Goal: Check status

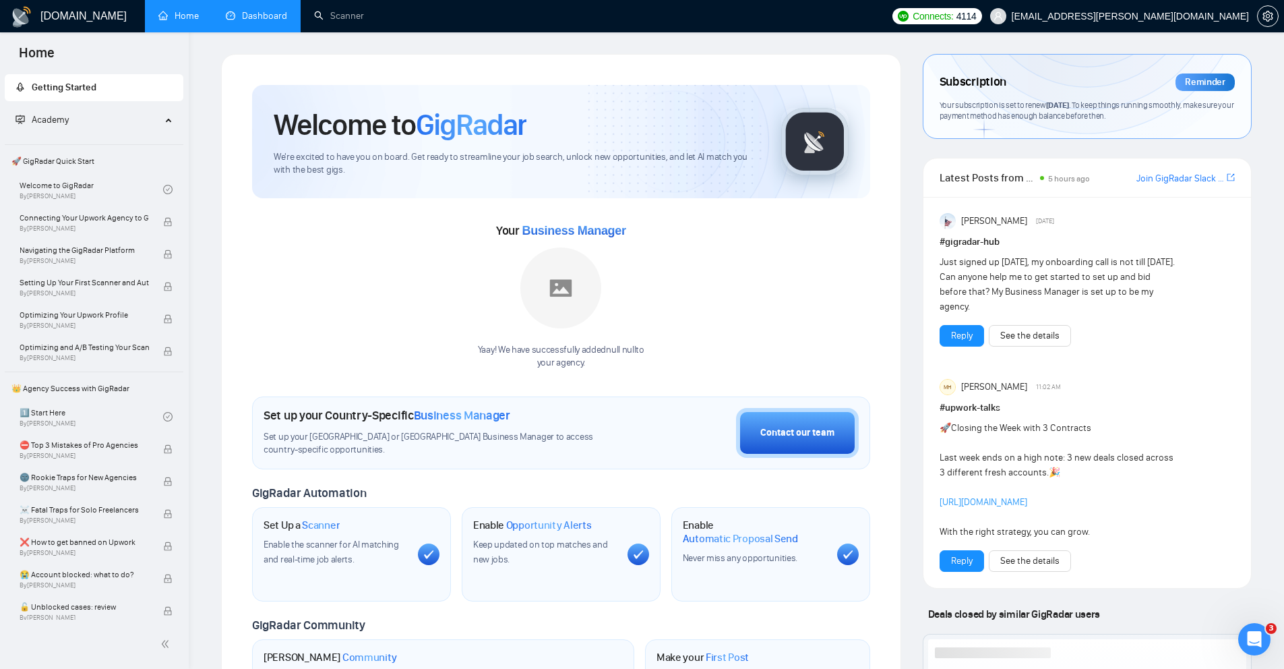
click at [276, 18] on link "Dashboard" at bounding box center [256, 15] width 61 height 11
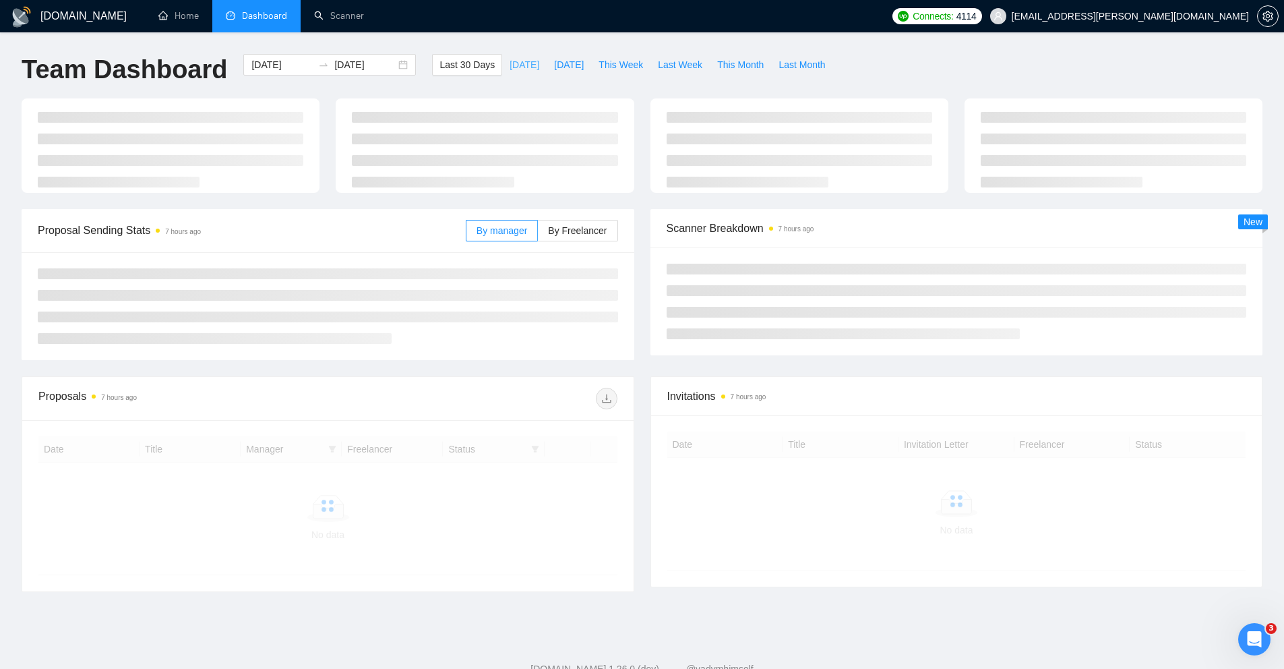
click at [520, 64] on span "[DATE]" at bounding box center [525, 64] width 30 height 15
type input "[DATE]"
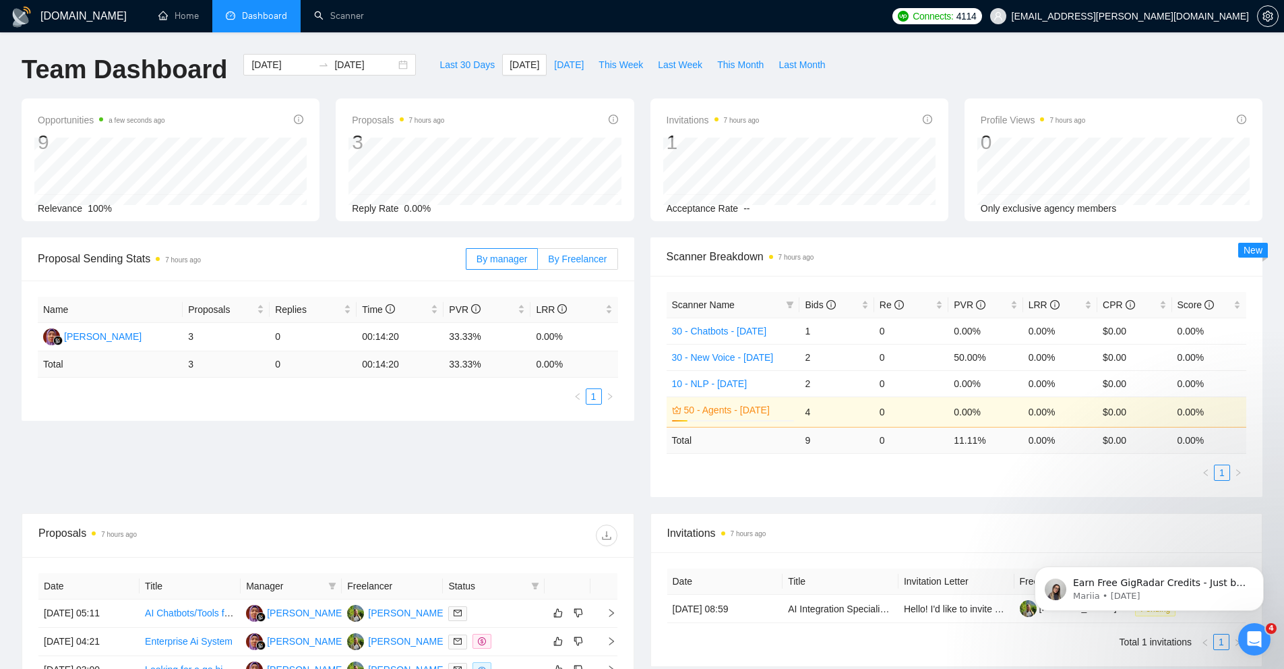
click at [568, 266] on label "By Freelancer" at bounding box center [578, 259] width 80 height 22
click at [538, 262] on input "By Freelancer" at bounding box center [538, 262] width 0 height 0
click at [495, 264] on span "By manager" at bounding box center [502, 258] width 51 height 11
click at [466, 262] on input "By manager" at bounding box center [466, 262] width 0 height 0
click at [549, 264] on span "By Freelancer" at bounding box center [577, 258] width 59 height 11
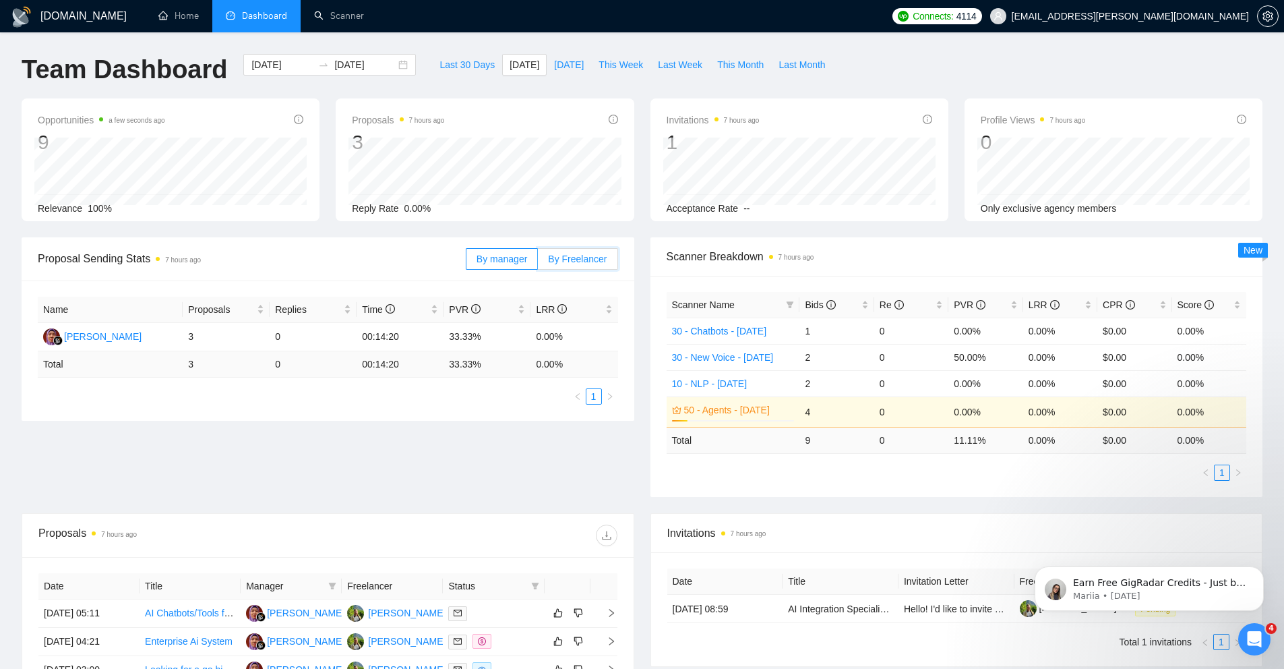
click at [538, 262] on input "By Freelancer" at bounding box center [538, 262] width 0 height 0
click at [478, 260] on span "By manager" at bounding box center [502, 258] width 51 height 11
click at [466, 262] on input "By manager" at bounding box center [466, 262] width 0 height 0
